Goal: Transaction & Acquisition: Book appointment/travel/reservation

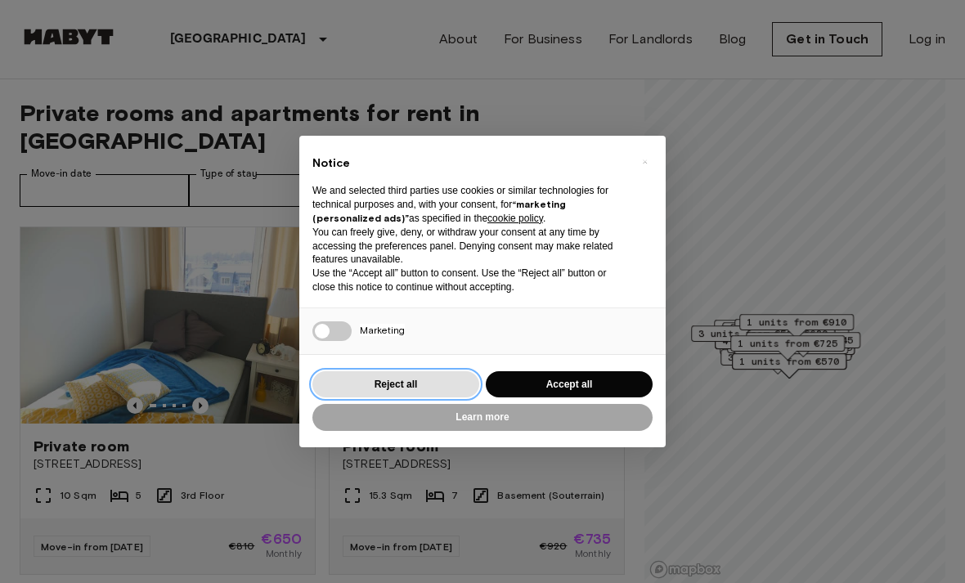
click at [426, 371] on button "Reject all" at bounding box center [395, 384] width 167 height 27
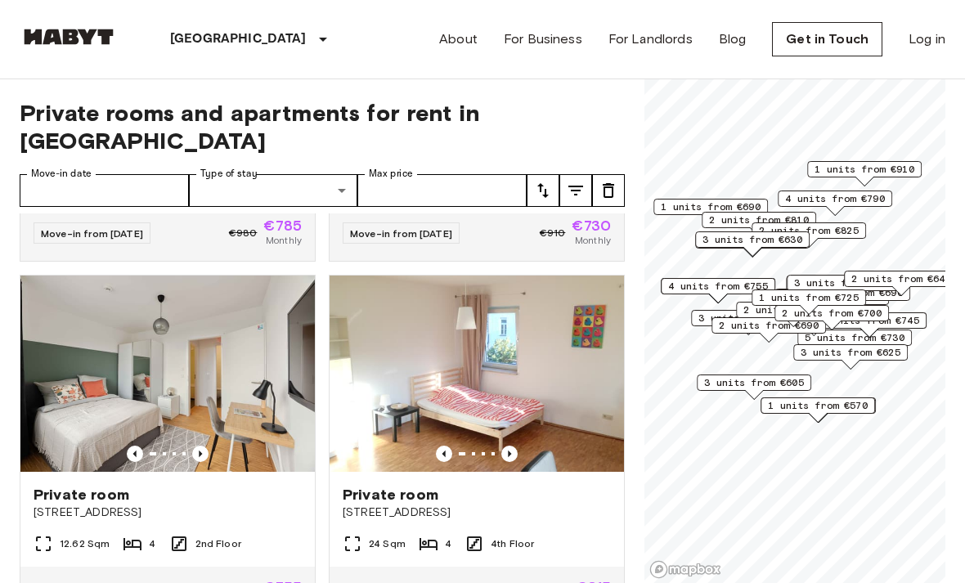
scroll to position [3546, 0]
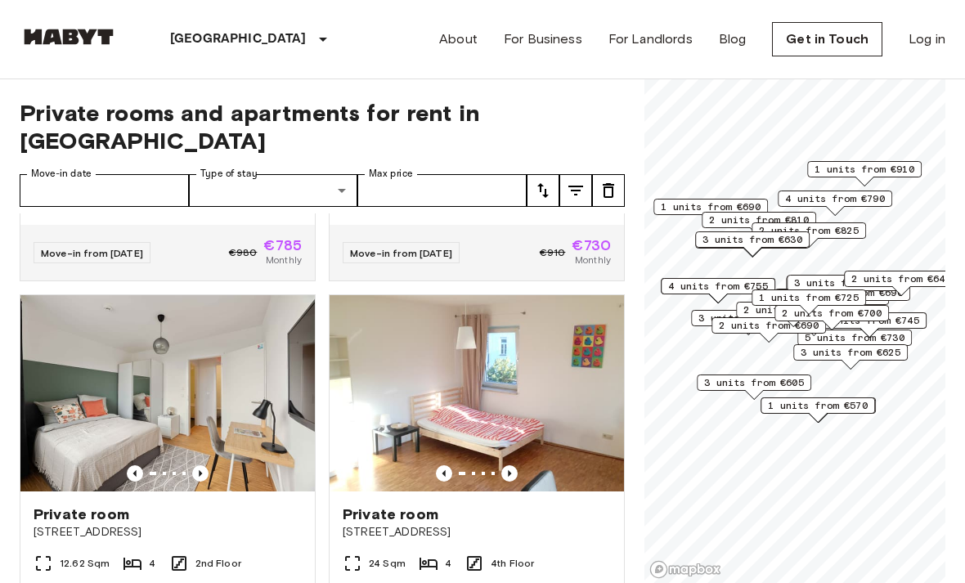
click at [251, 406] on img at bounding box center [167, 393] width 294 height 196
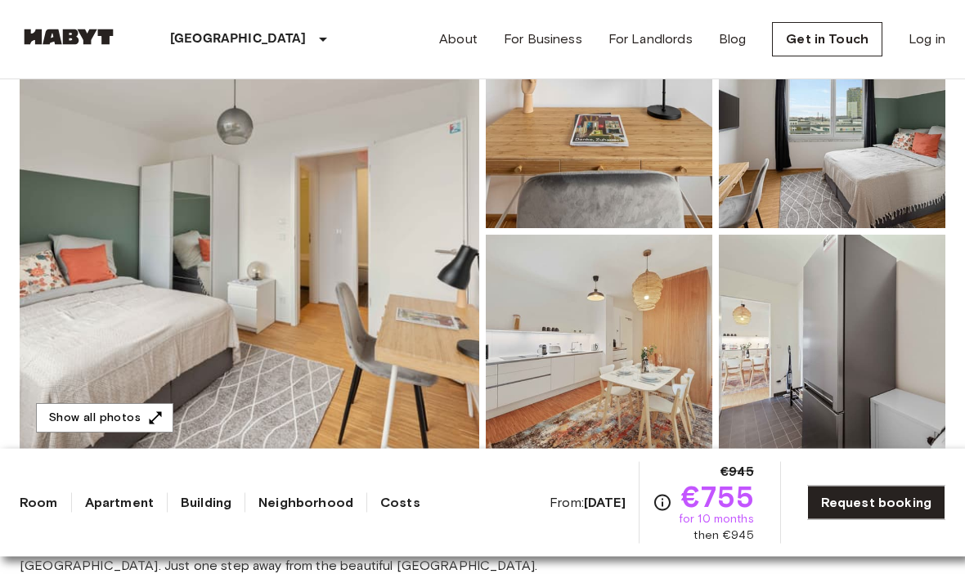
scroll to position [214, 0]
click at [69, 423] on button "Show all photos" at bounding box center [104, 418] width 137 height 30
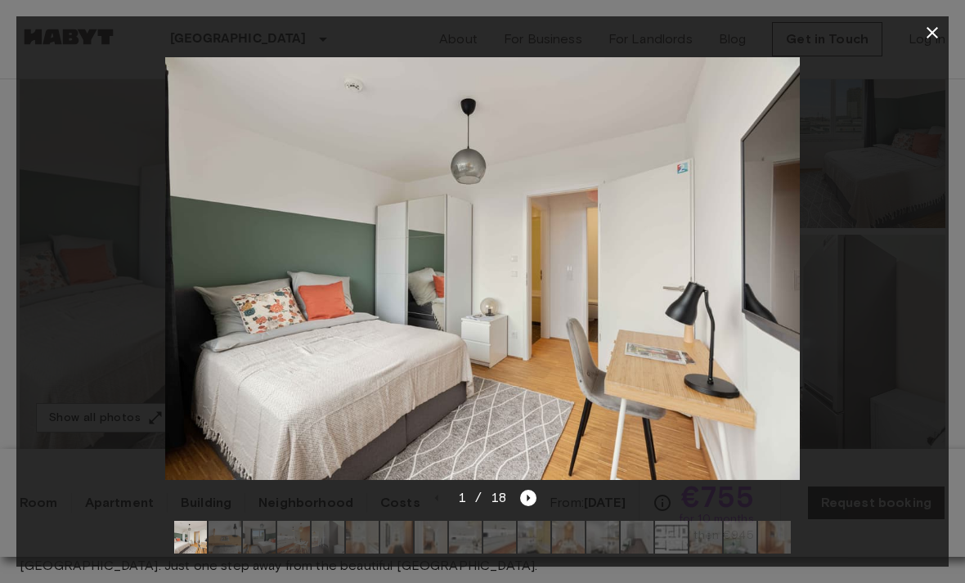
click at [525, 506] on icon "Next image" at bounding box center [528, 498] width 16 height 16
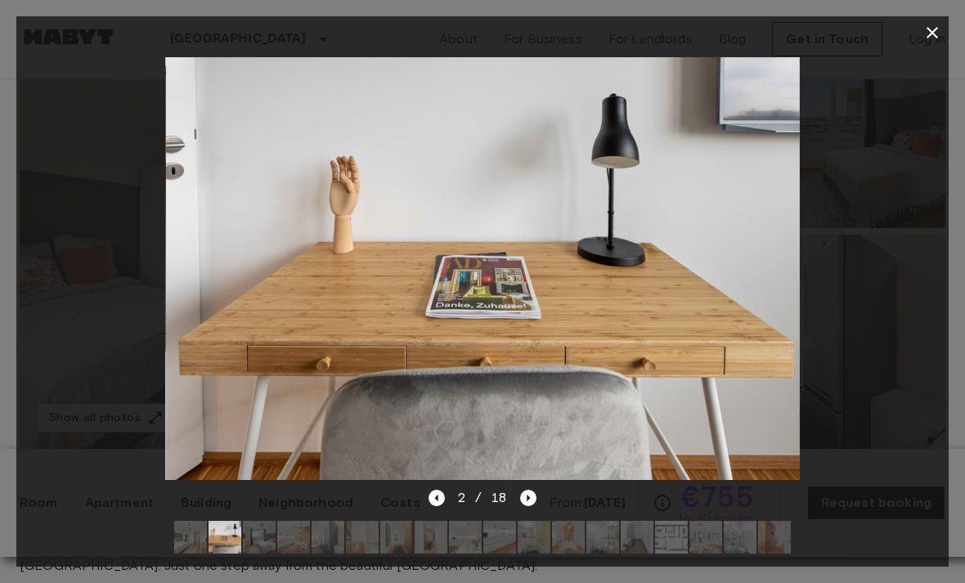
click at [441, 506] on icon "Previous image" at bounding box center [436, 498] width 16 height 16
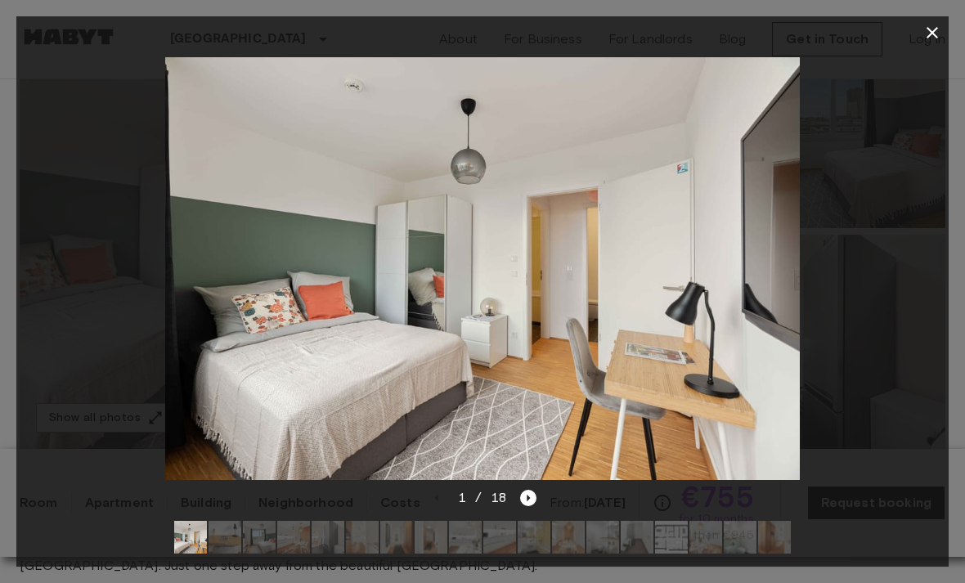
click at [529, 506] on icon "Next image" at bounding box center [528, 498] width 16 height 16
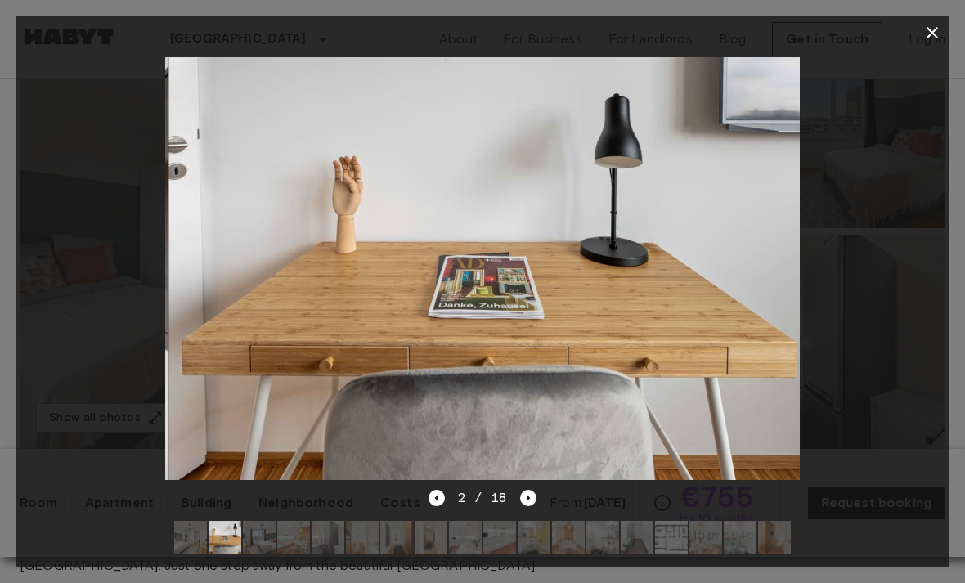
click at [541, 488] on div at bounding box center [482, 268] width 932 height 439
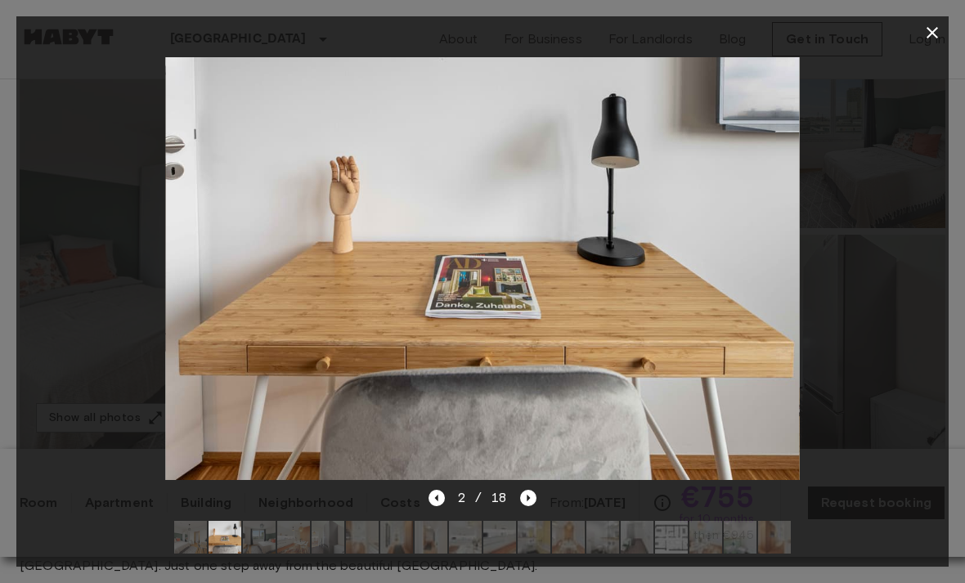
click at [531, 506] on icon "Next image" at bounding box center [528, 498] width 16 height 16
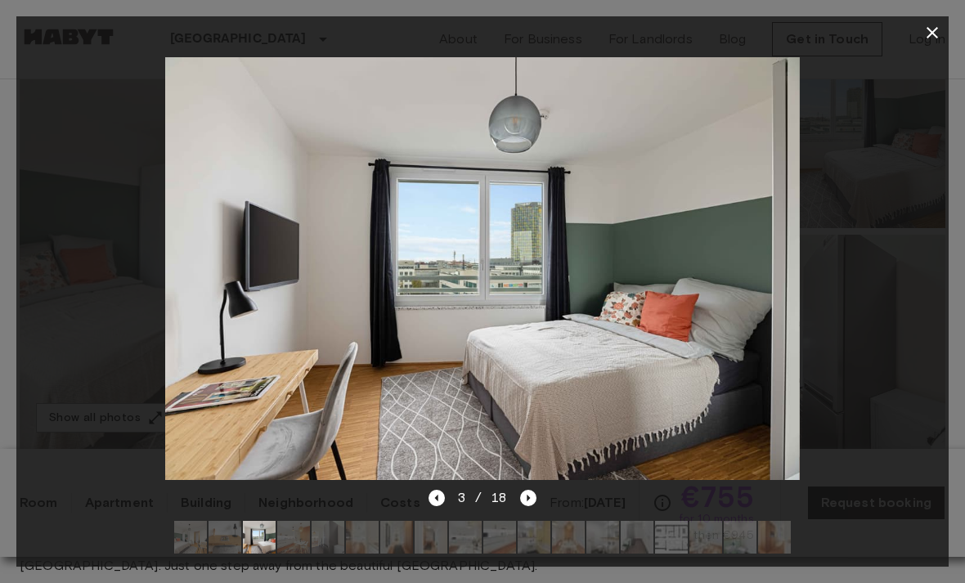
click at [528, 501] on icon "Next image" at bounding box center [528, 498] width 3 height 7
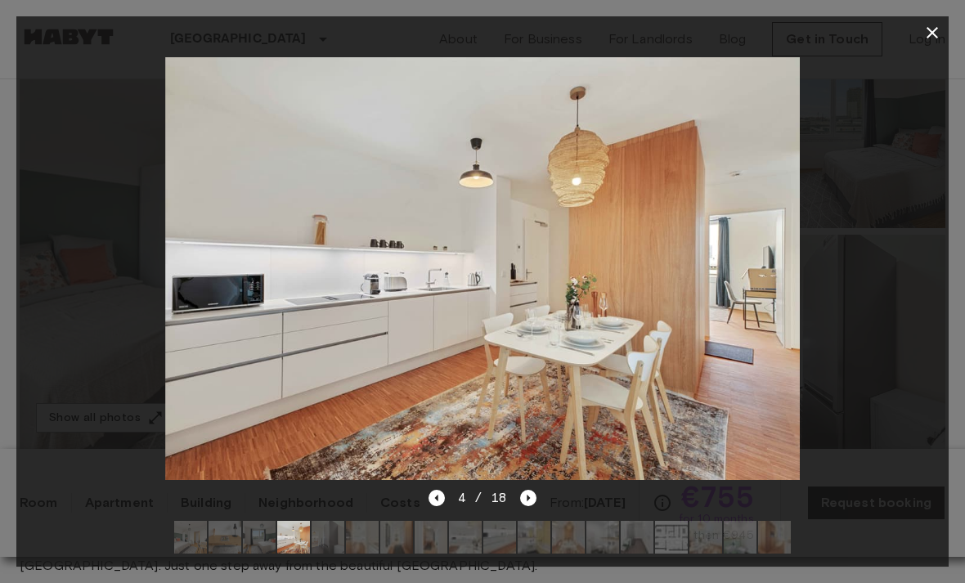
click at [530, 506] on icon "Next image" at bounding box center [528, 498] width 16 height 16
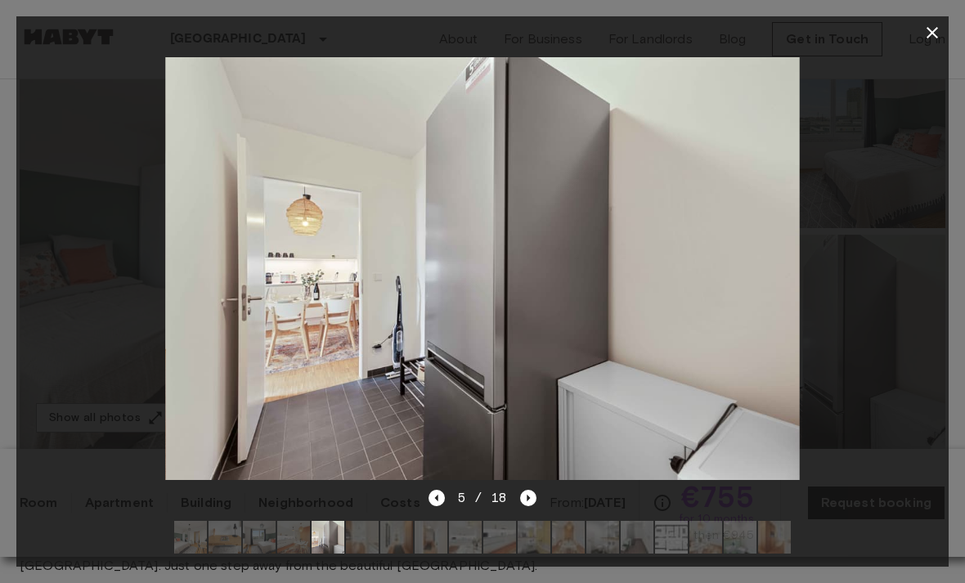
click at [528, 488] on div at bounding box center [482, 268] width 932 height 439
click at [520, 506] on icon "Next image" at bounding box center [528, 498] width 16 height 16
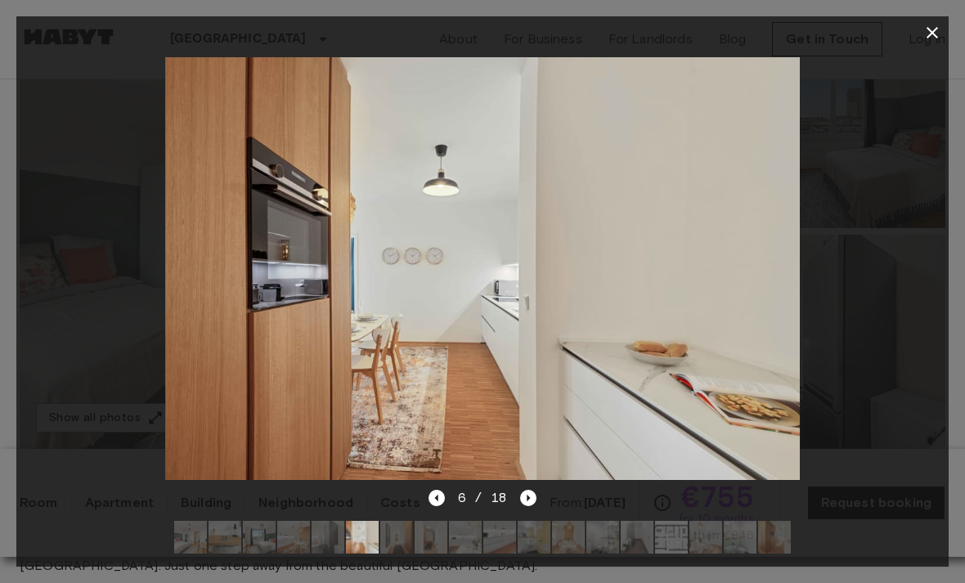
click at [527, 506] on icon "Next image" at bounding box center [528, 498] width 16 height 16
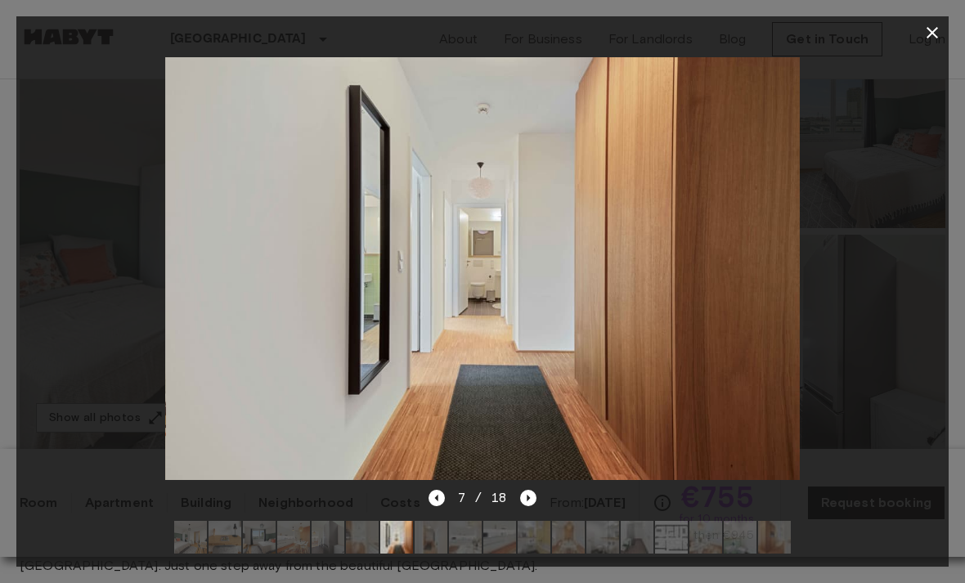
click at [533, 506] on icon "Next image" at bounding box center [528, 498] width 16 height 16
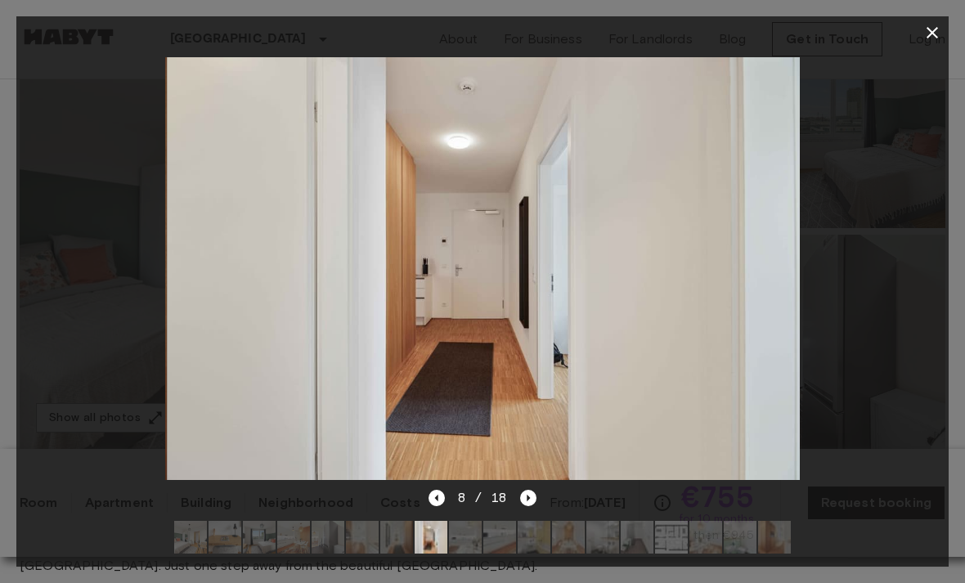
click at [531, 506] on icon "Next image" at bounding box center [528, 498] width 16 height 16
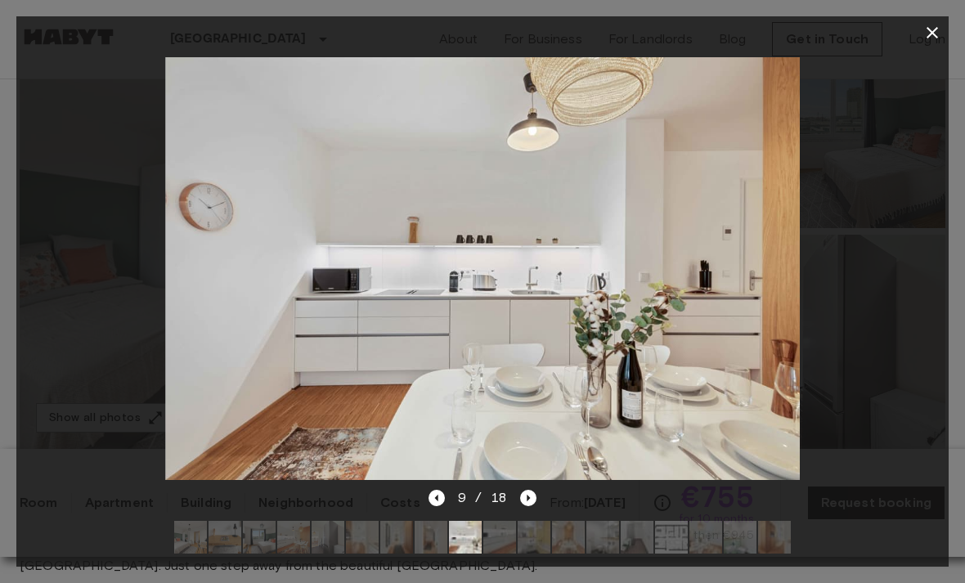
click at [532, 506] on icon "Next image" at bounding box center [528, 498] width 16 height 16
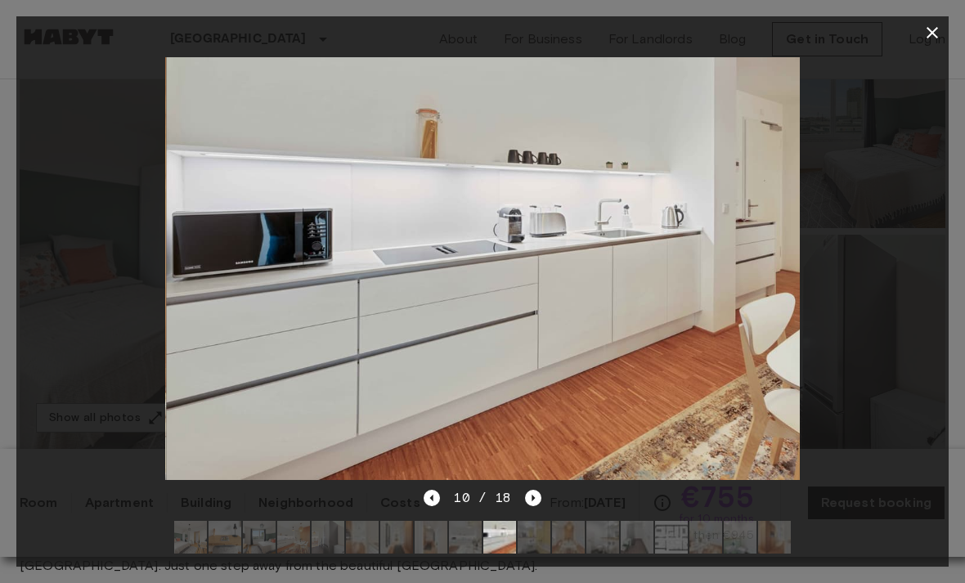
click at [534, 506] on icon "Next image" at bounding box center [533, 498] width 16 height 16
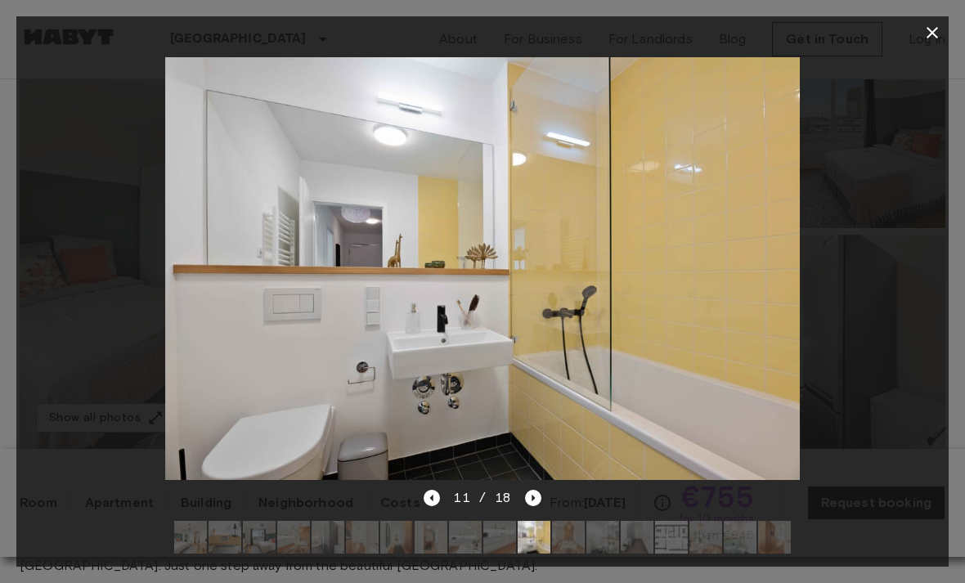
click at [536, 506] on icon "Next image" at bounding box center [533, 498] width 16 height 16
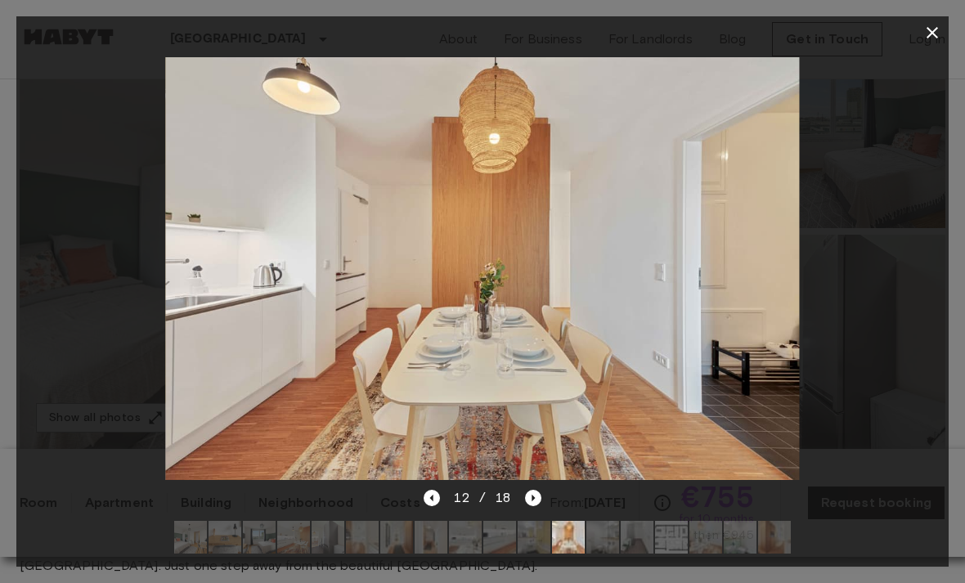
click at [531, 506] on icon "Next image" at bounding box center [533, 498] width 16 height 16
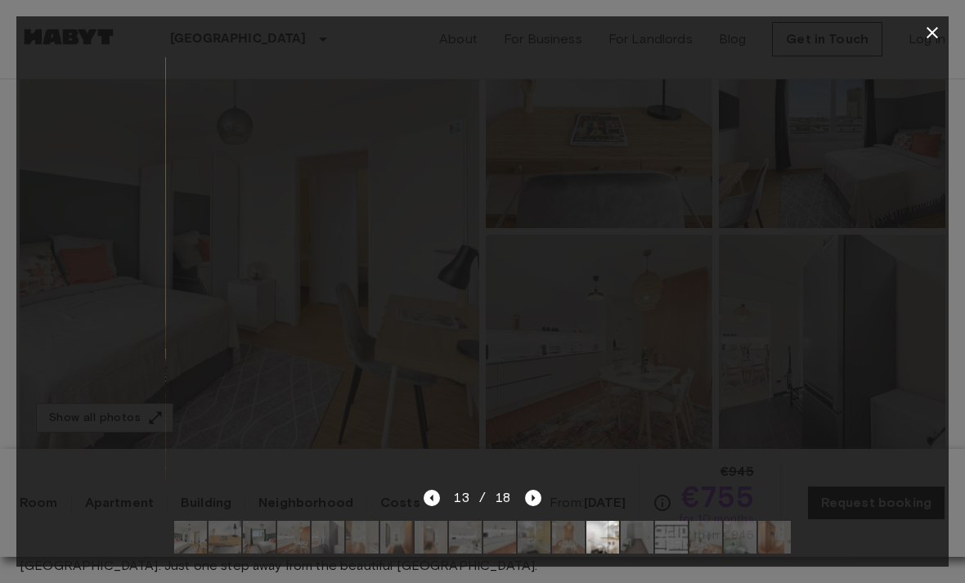
click at [538, 506] on icon "Next image" at bounding box center [533, 498] width 16 height 16
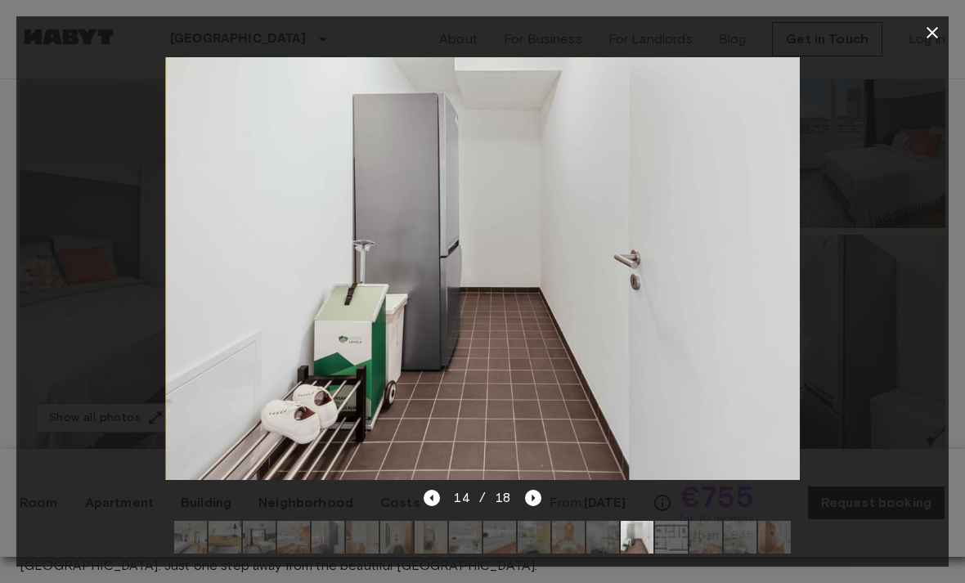
click at [536, 488] on div at bounding box center [482, 268] width 932 height 439
click at [536, 506] on icon "Next image" at bounding box center [533, 498] width 16 height 16
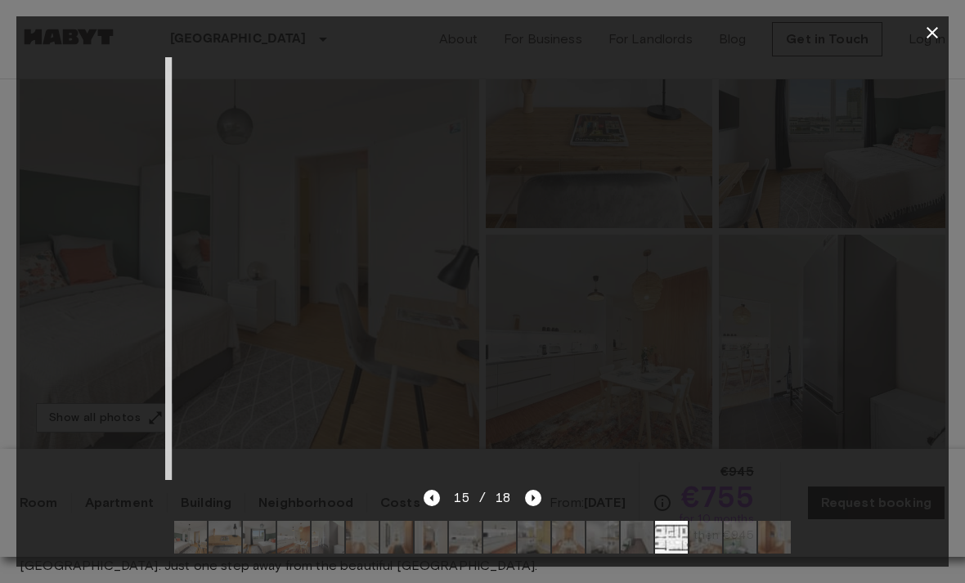
click at [534, 506] on icon "Next image" at bounding box center [533, 498] width 16 height 16
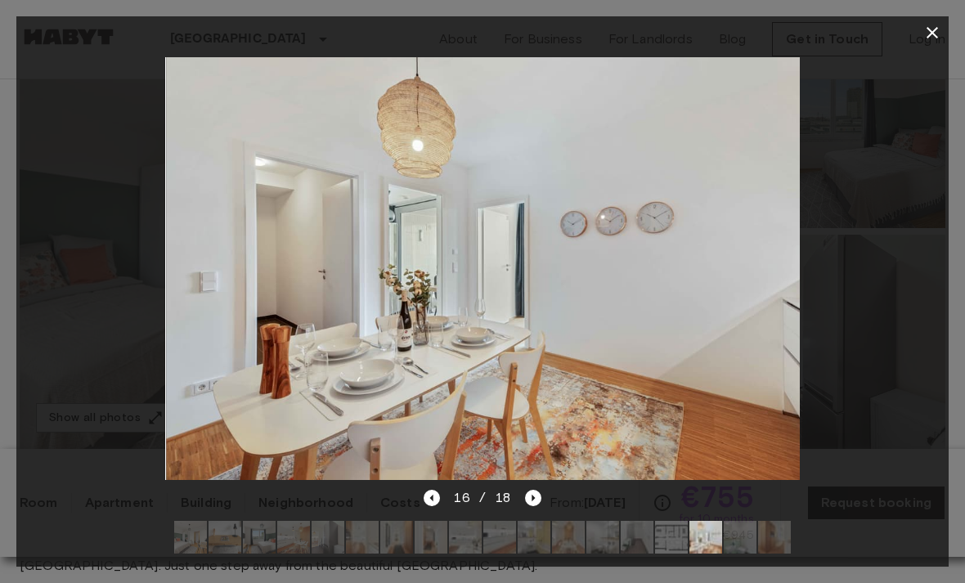
click at [400, 554] on div "16 / 18" at bounding box center [482, 527] width 932 height 78
click at [431, 506] on icon "Previous image" at bounding box center [432, 498] width 16 height 16
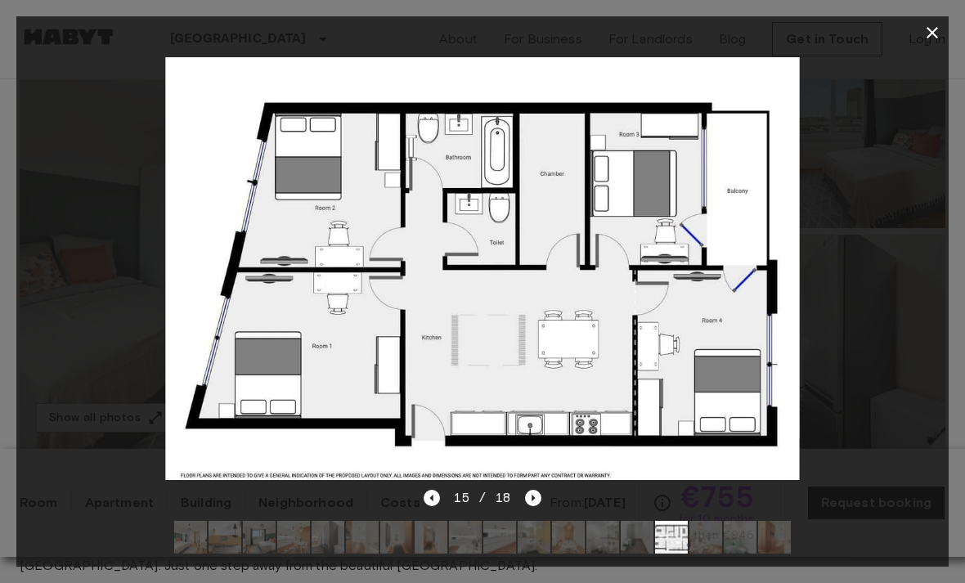
click at [537, 506] on icon "Next image" at bounding box center [533, 498] width 16 height 16
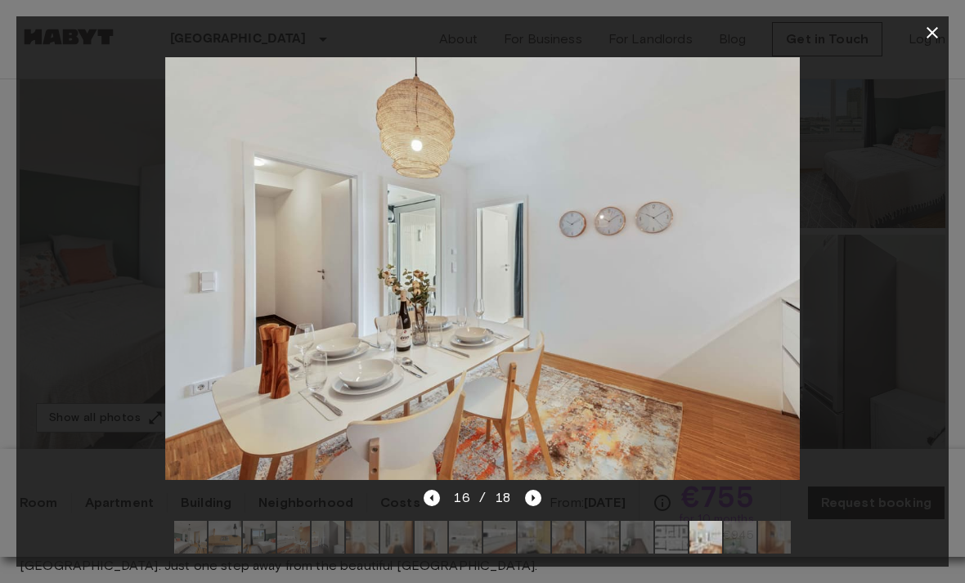
click at [534, 488] on div at bounding box center [482, 268] width 932 height 439
click at [537, 488] on div at bounding box center [482, 268] width 932 height 439
click at [530, 506] on icon "Next image" at bounding box center [533, 498] width 16 height 16
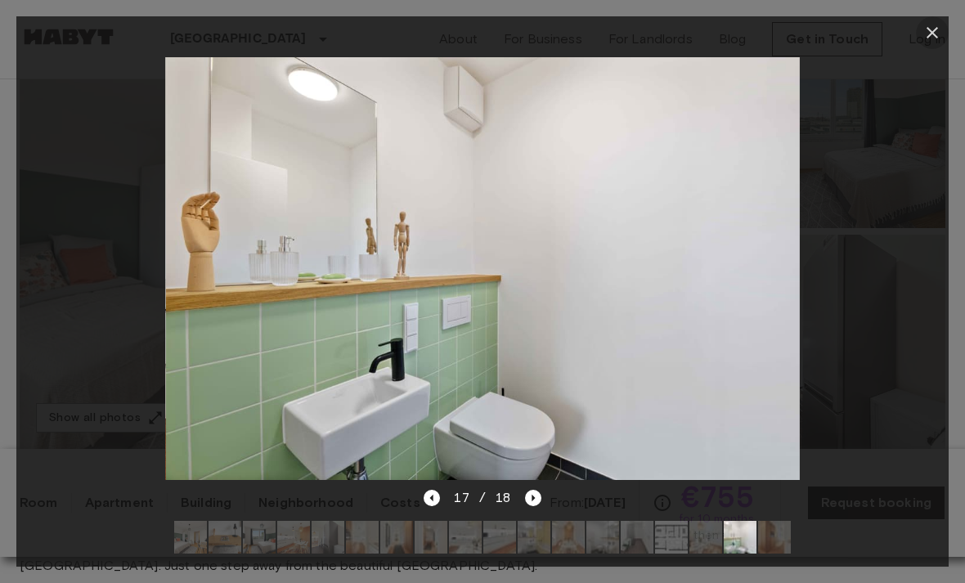
click at [920, 36] on button "button" at bounding box center [932, 32] width 33 height 33
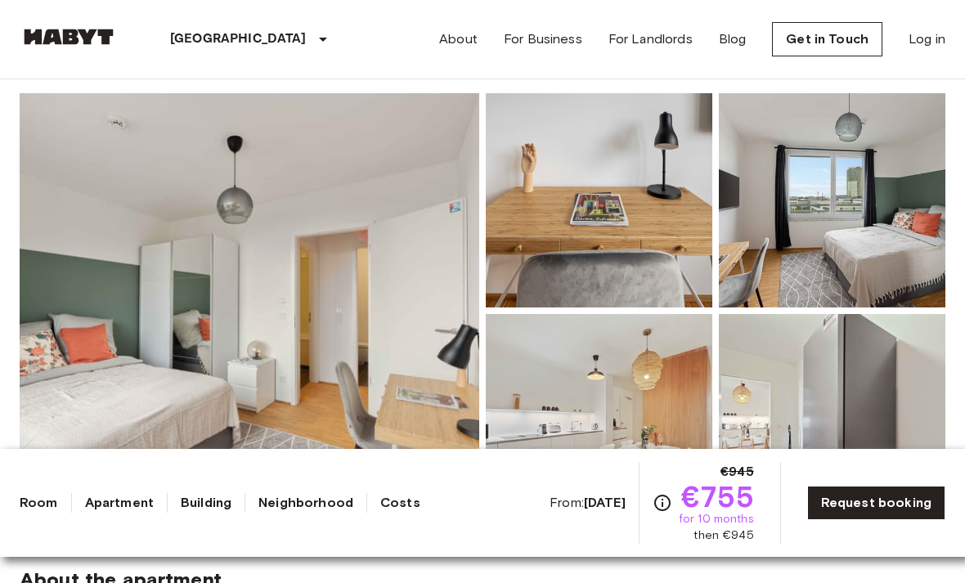
scroll to position [115, 0]
